Goal: Find specific page/section: Find specific page/section

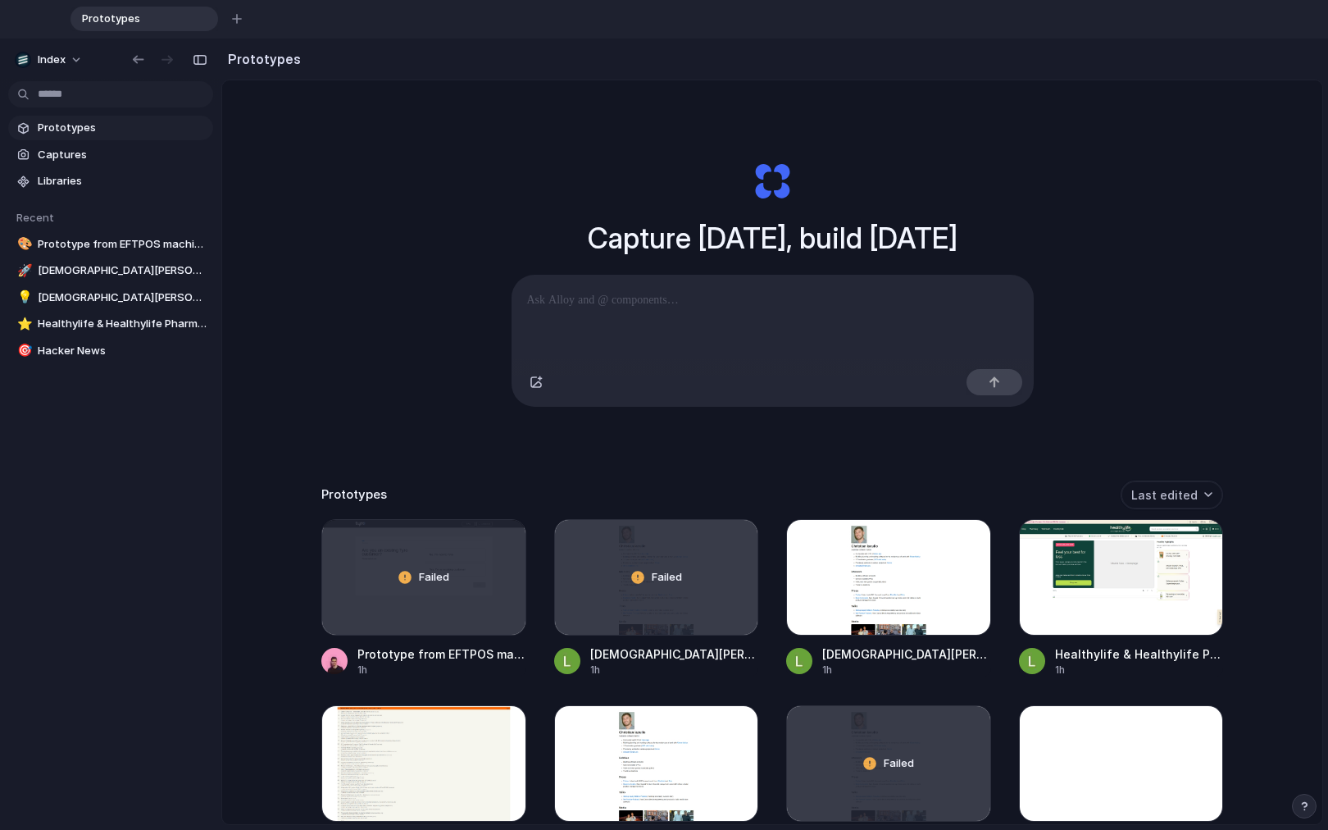
click at [355, 301] on div "Capture today, build tomorrow Clone web app Clone screenshot Start from existin…" at bounding box center [772, 514] width 1100 height 869
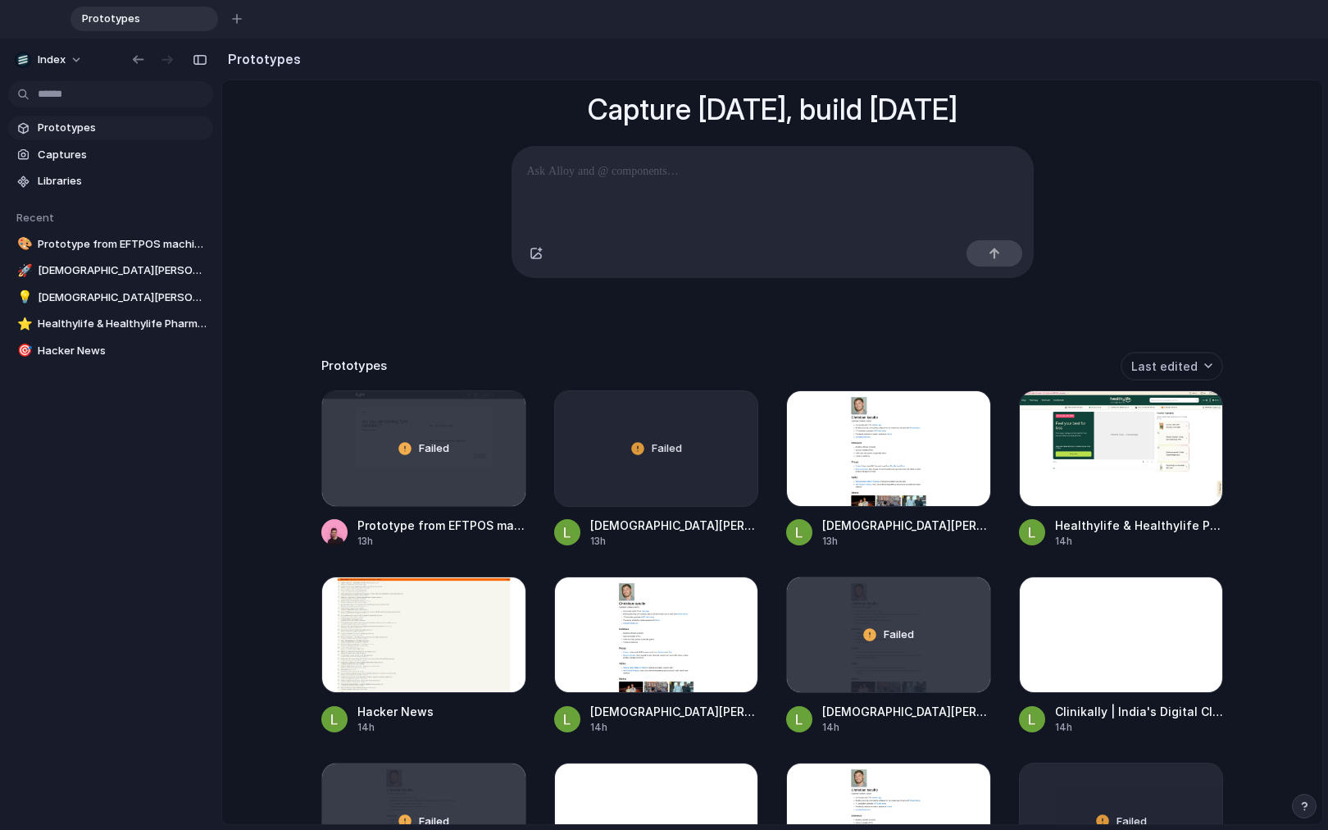
scroll to position [128, 0]
